Goal: Consume media (video, audio)

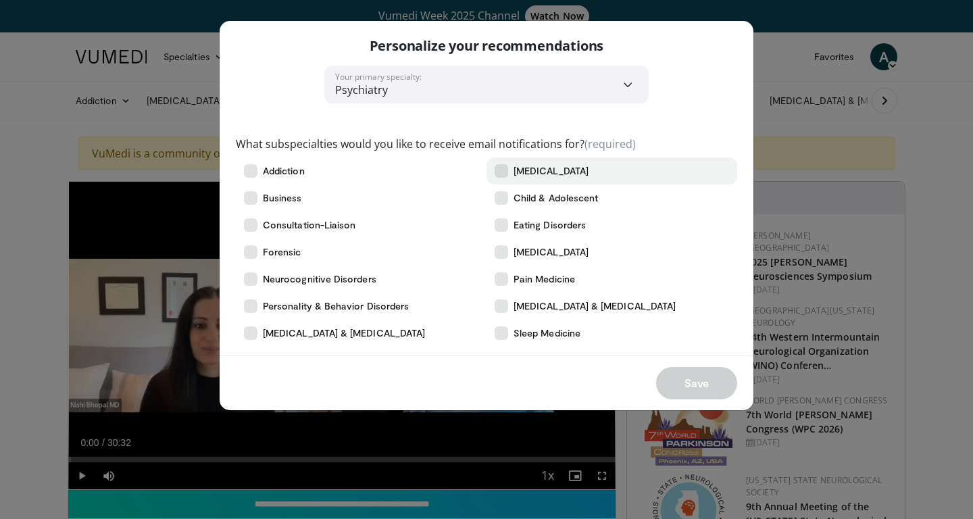
click at [505, 170] on icon at bounding box center [502, 171] width 14 height 14
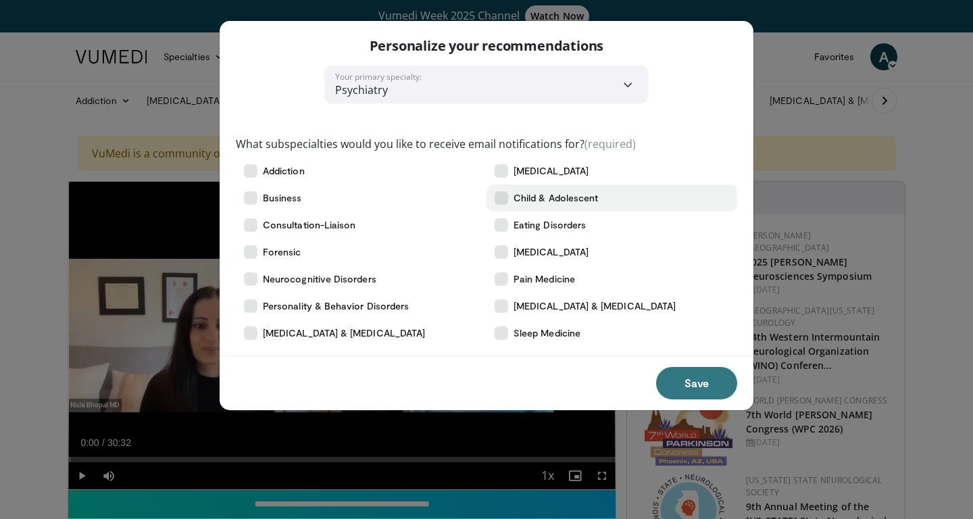
click at [503, 197] on icon at bounding box center [502, 198] width 14 height 14
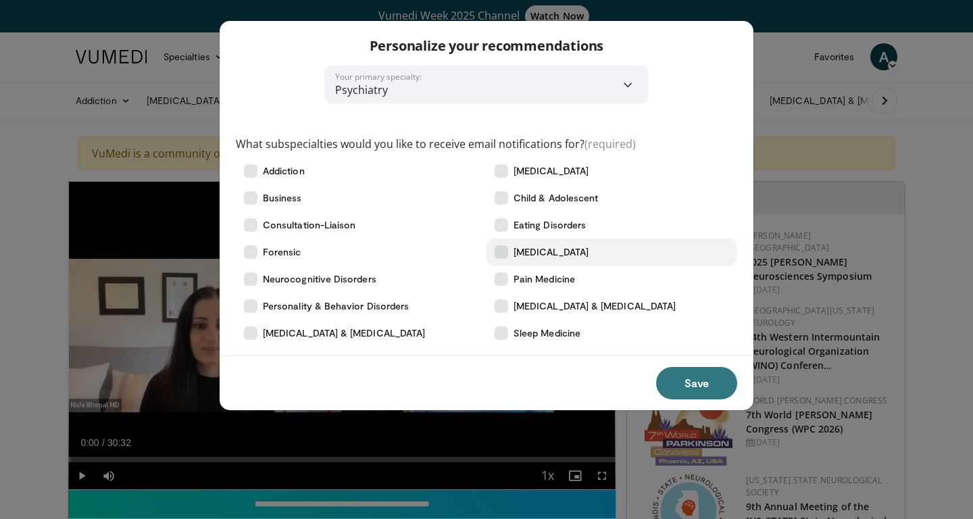
click at [505, 253] on icon at bounding box center [502, 252] width 14 height 14
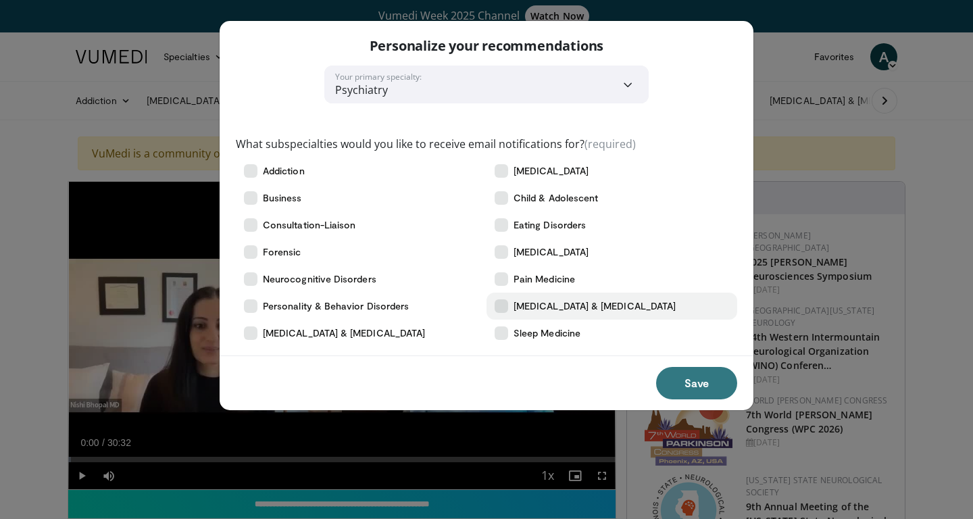
click at [502, 299] on icon at bounding box center [502, 306] width 14 height 14
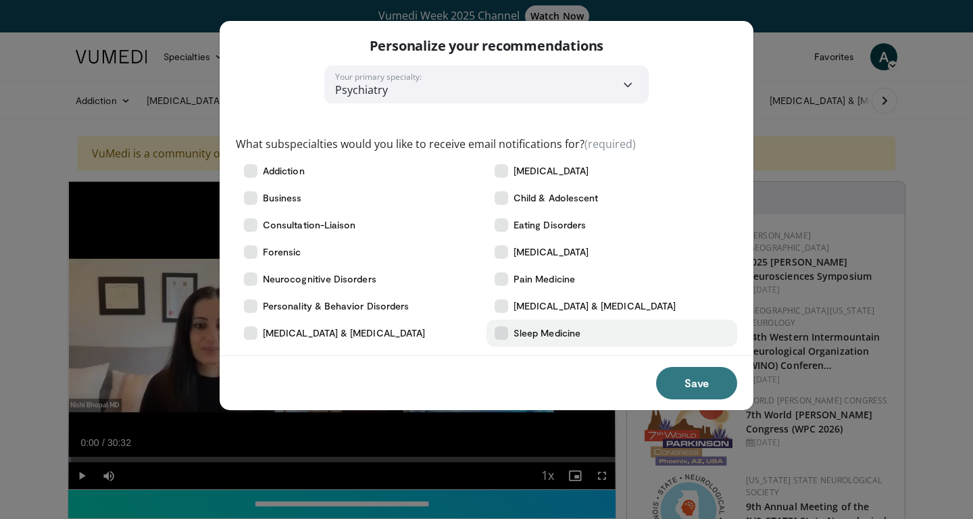
click at [504, 335] on icon at bounding box center [502, 333] width 14 height 14
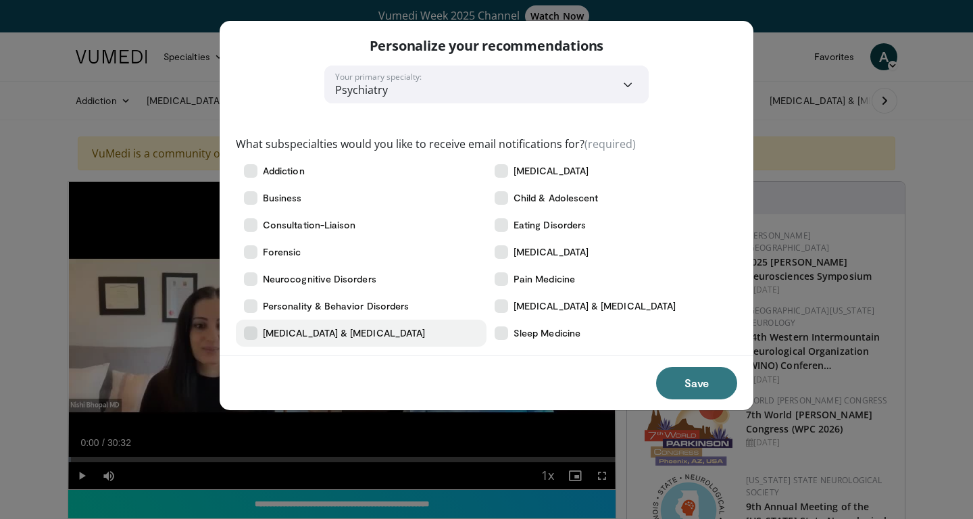
click at [254, 335] on icon at bounding box center [251, 333] width 14 height 14
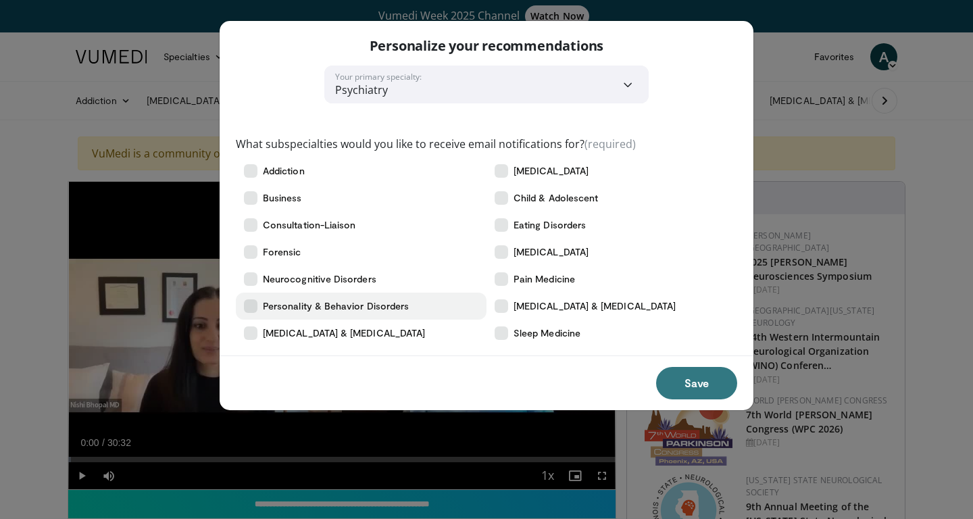
click at [255, 306] on icon at bounding box center [251, 306] width 14 height 14
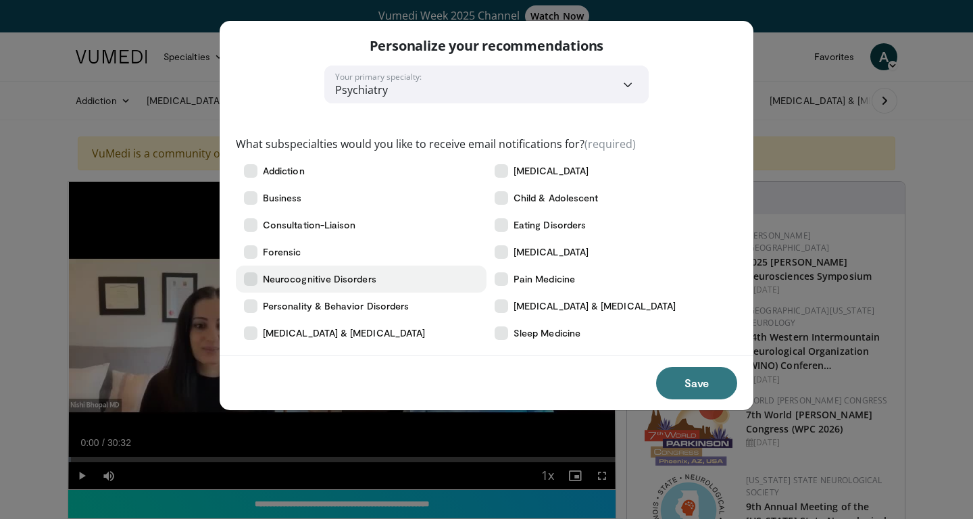
click at [252, 279] on icon at bounding box center [251, 279] width 14 height 14
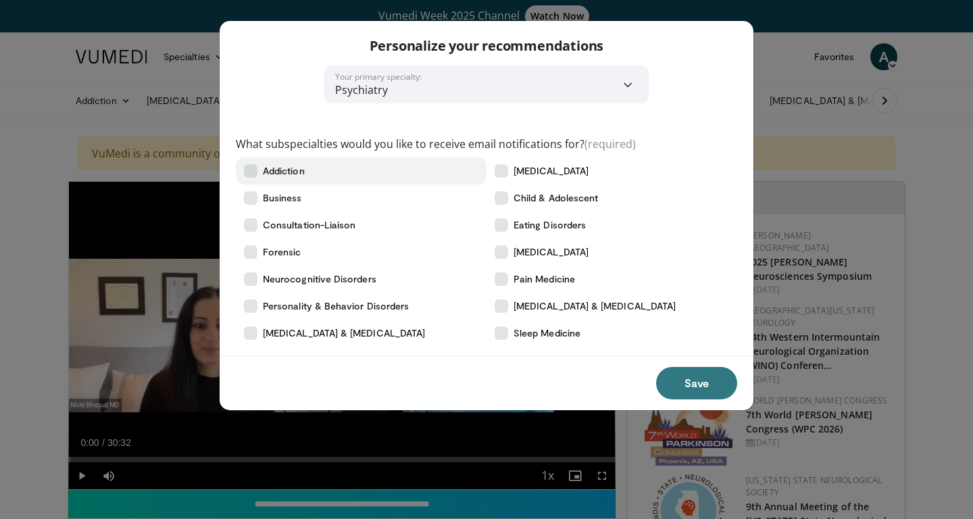
click at [255, 171] on icon at bounding box center [251, 171] width 14 height 14
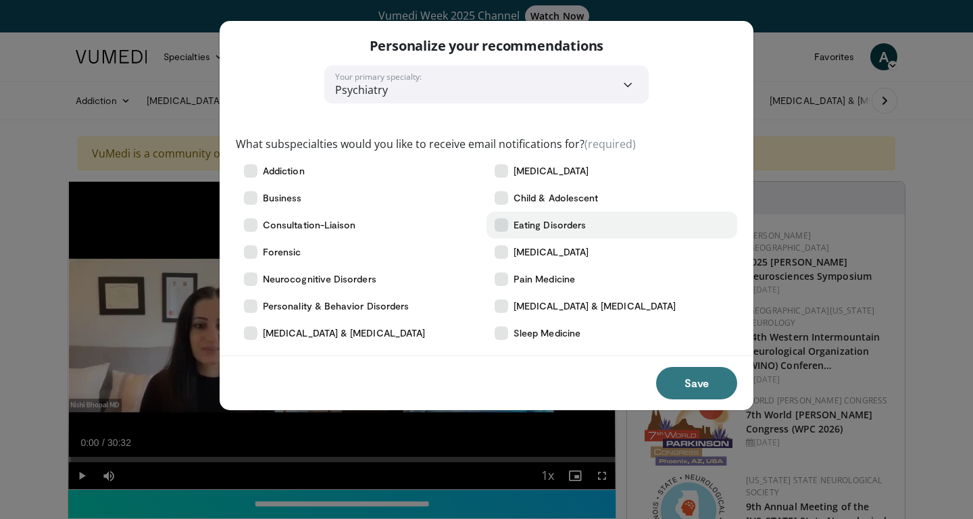
click at [503, 224] on icon at bounding box center [502, 225] width 14 height 14
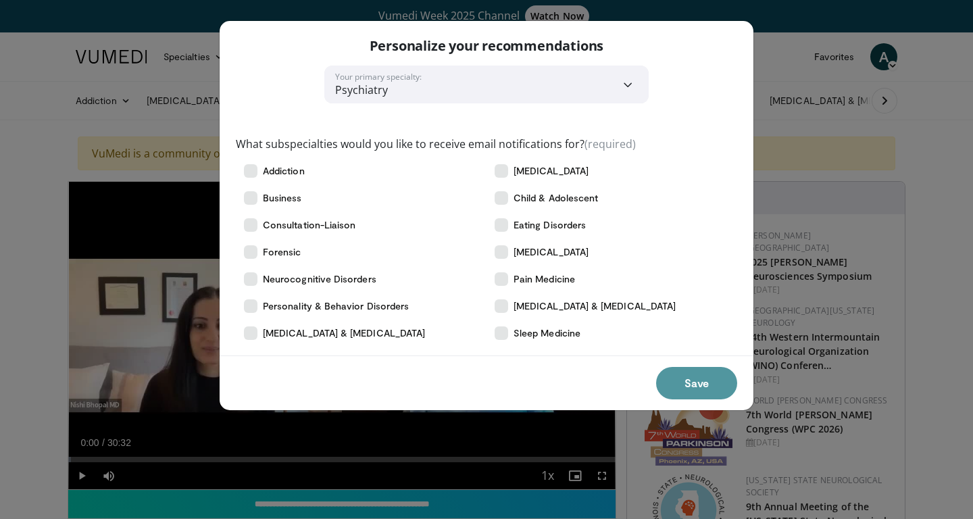
click at [693, 389] on button "Save" at bounding box center [696, 383] width 81 height 32
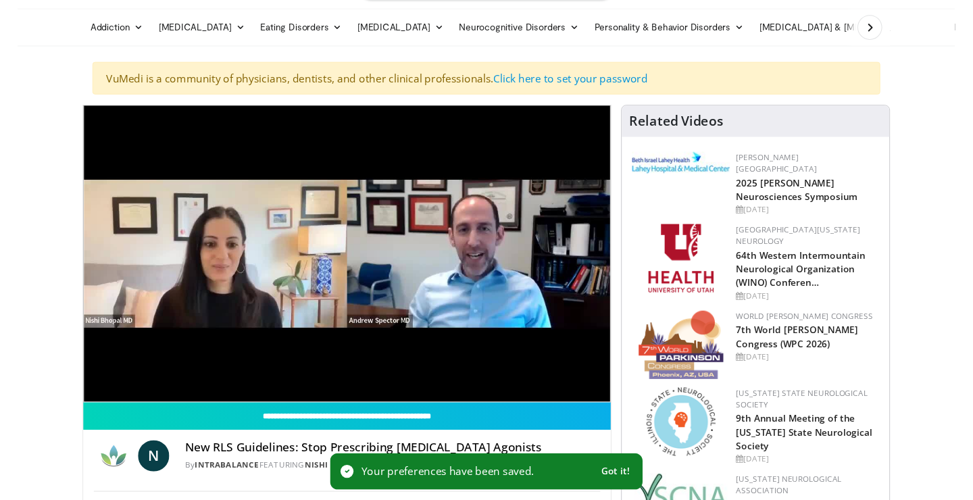
scroll to position [78, 0]
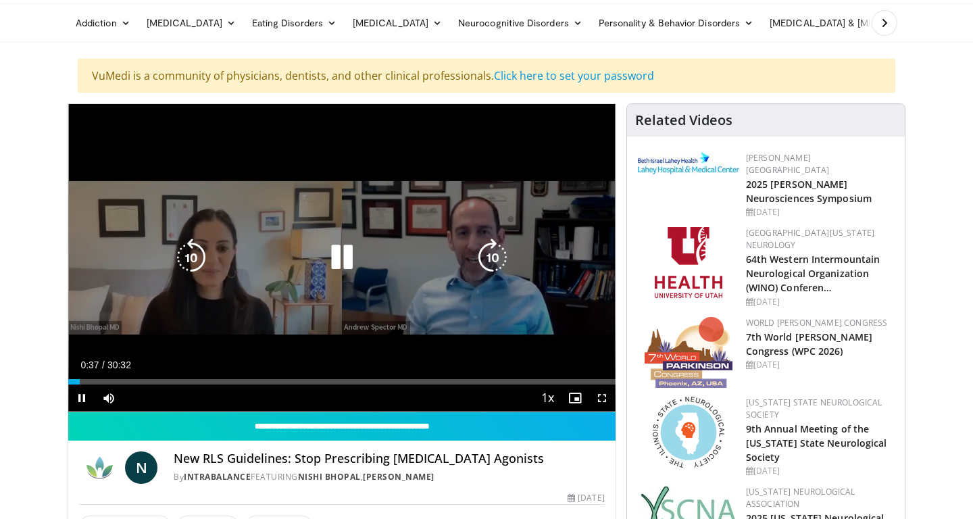
click at [342, 256] on icon "Video Player" at bounding box center [342, 258] width 38 height 38
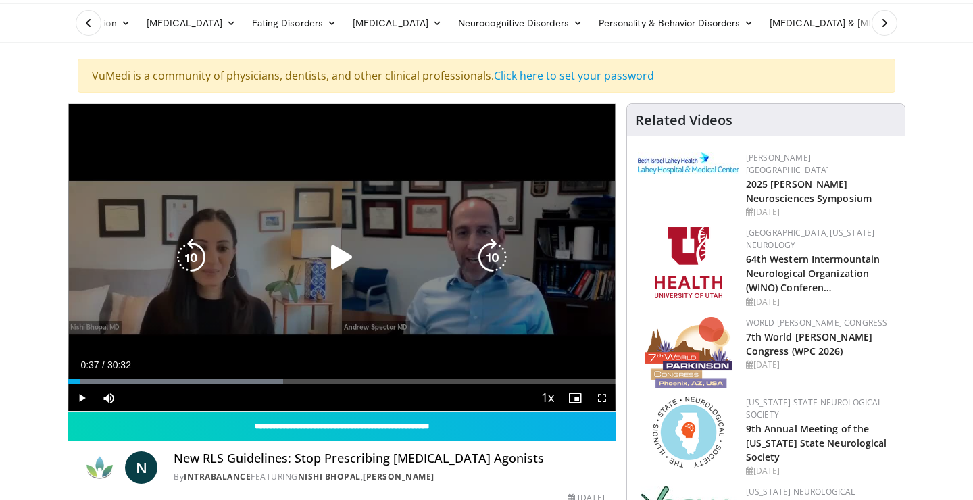
click at [357, 192] on div "10 seconds Tap to unmute" at bounding box center [341, 257] width 547 height 307
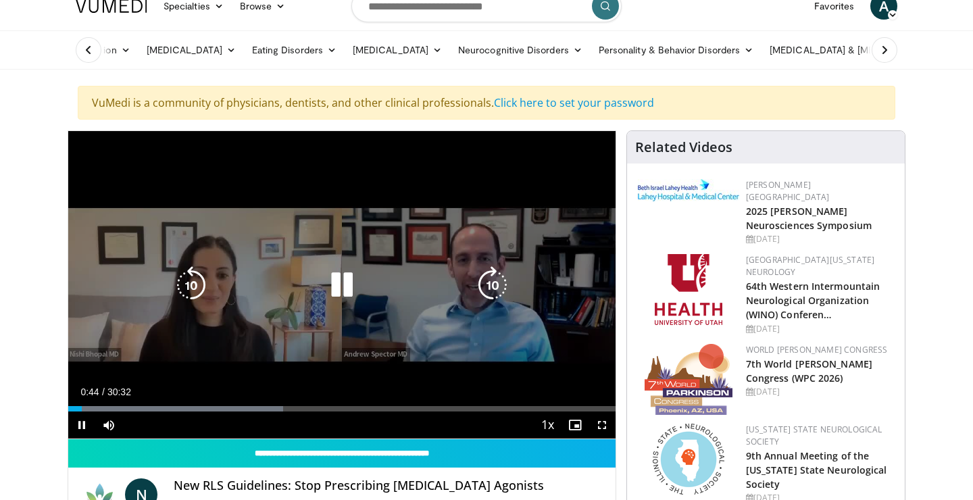
scroll to position [53, 0]
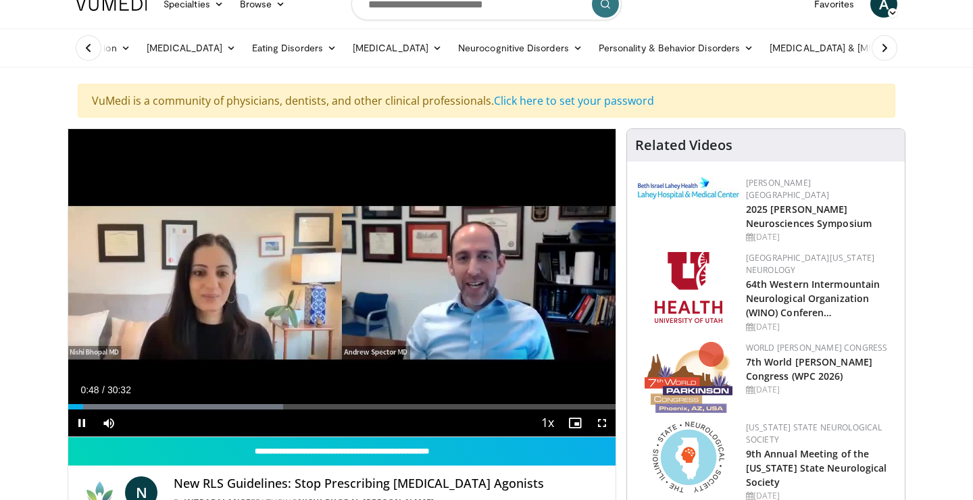
click at [601, 426] on span "Video Player" at bounding box center [602, 423] width 27 height 27
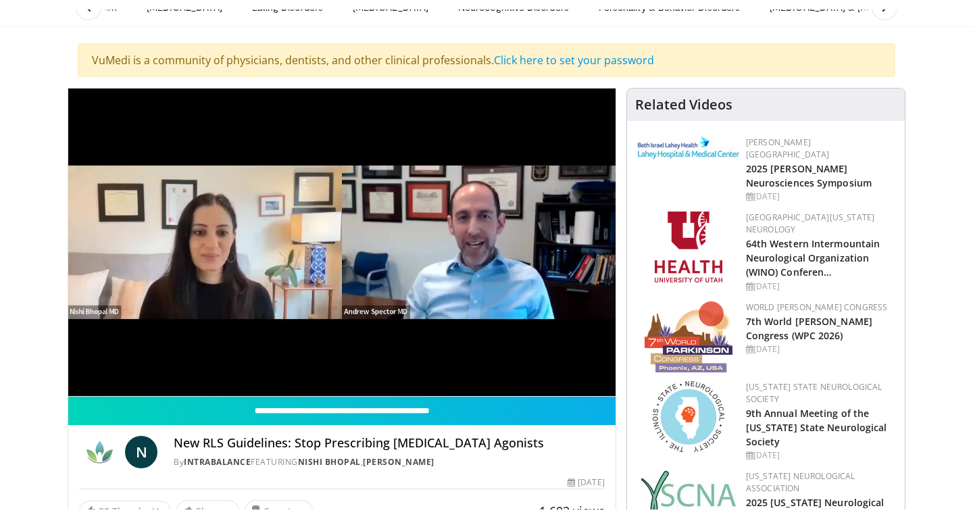
scroll to position [104, 0]
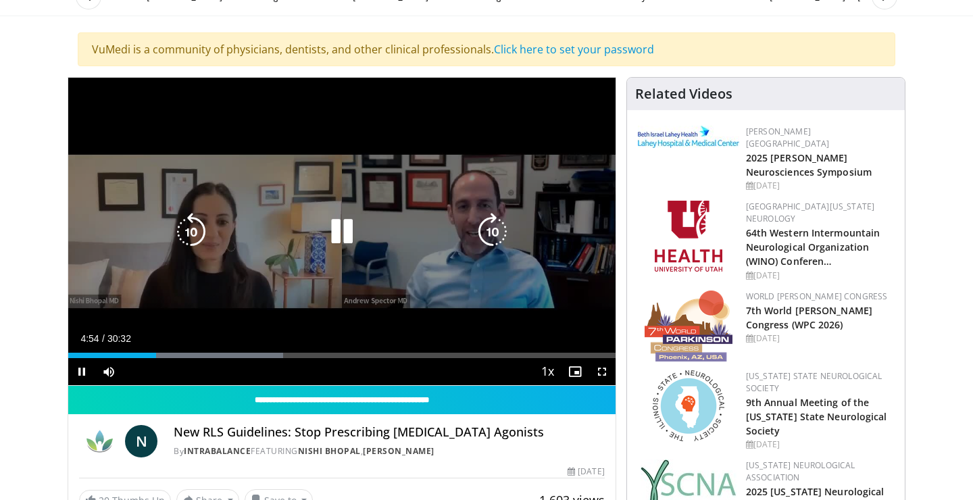
click at [347, 228] on icon "Video Player" at bounding box center [342, 232] width 38 height 38
